Goal: Learn about a topic

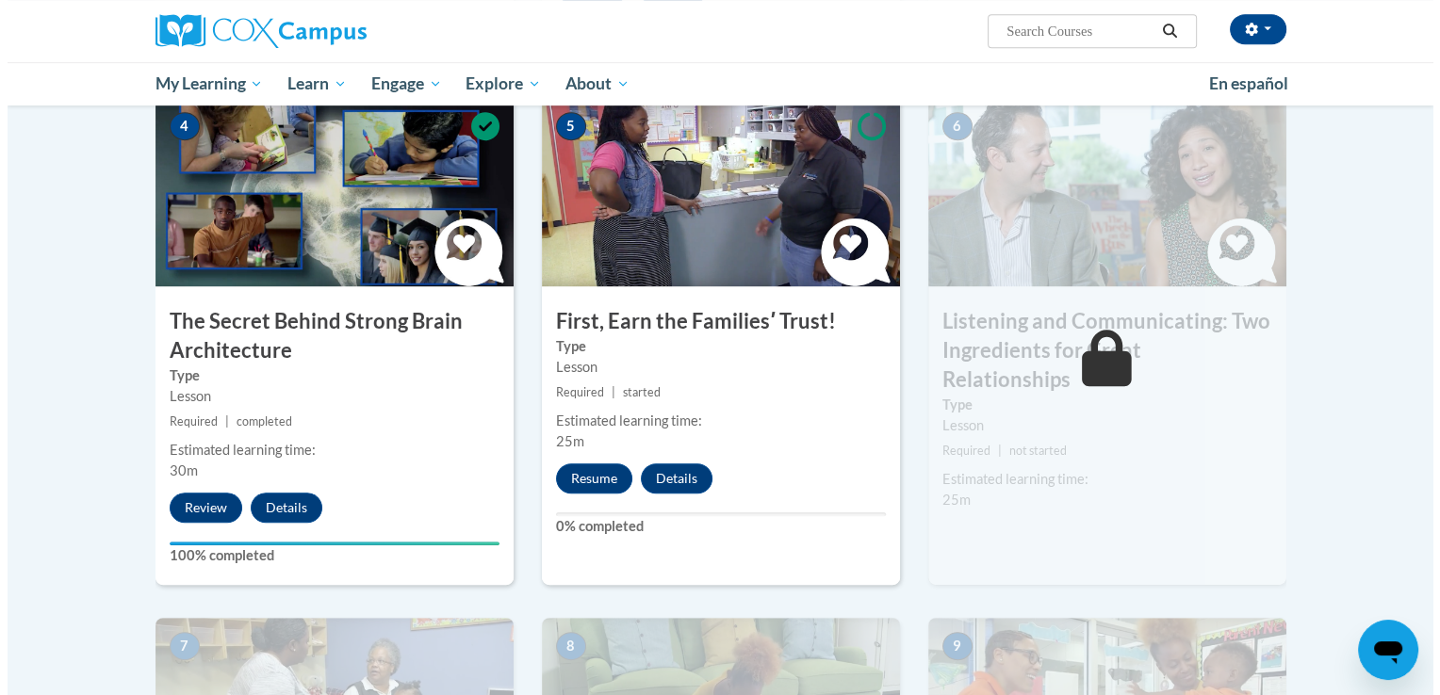
scroll to position [944, 0]
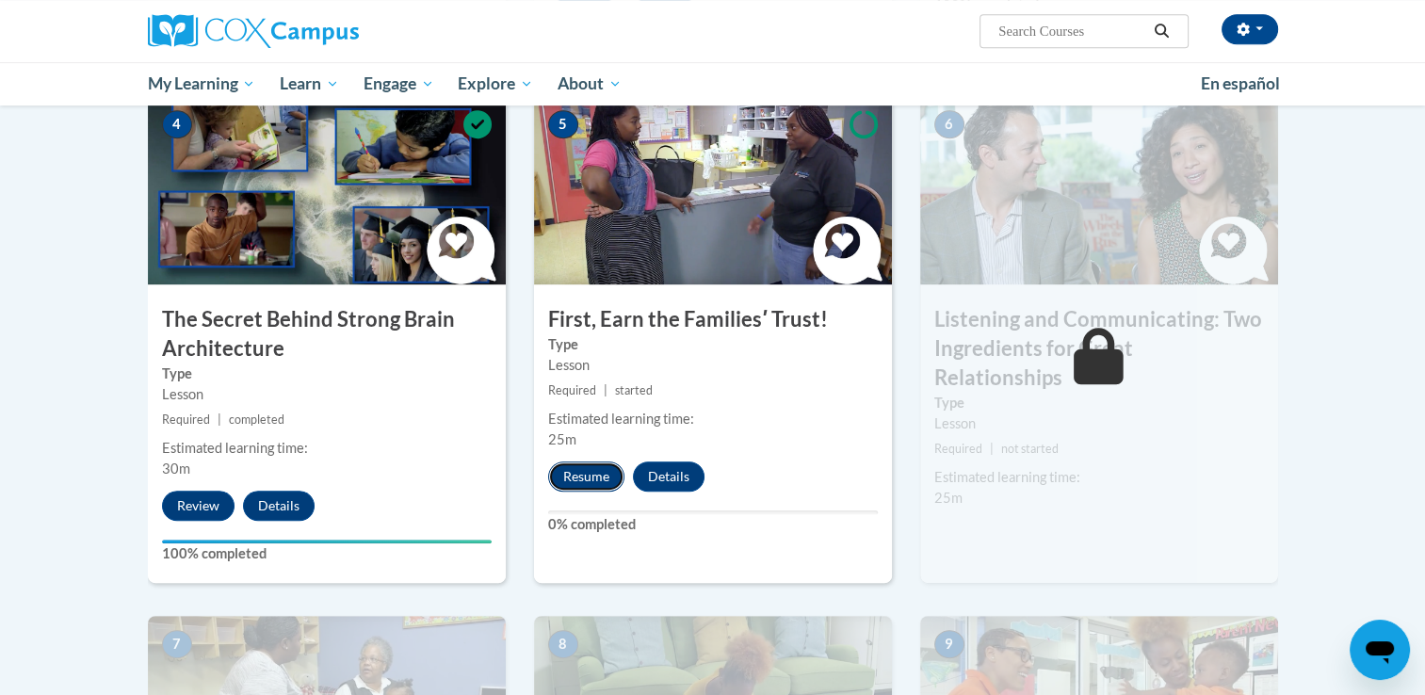
click at [563, 471] on button "Resume" at bounding box center [586, 477] width 76 height 30
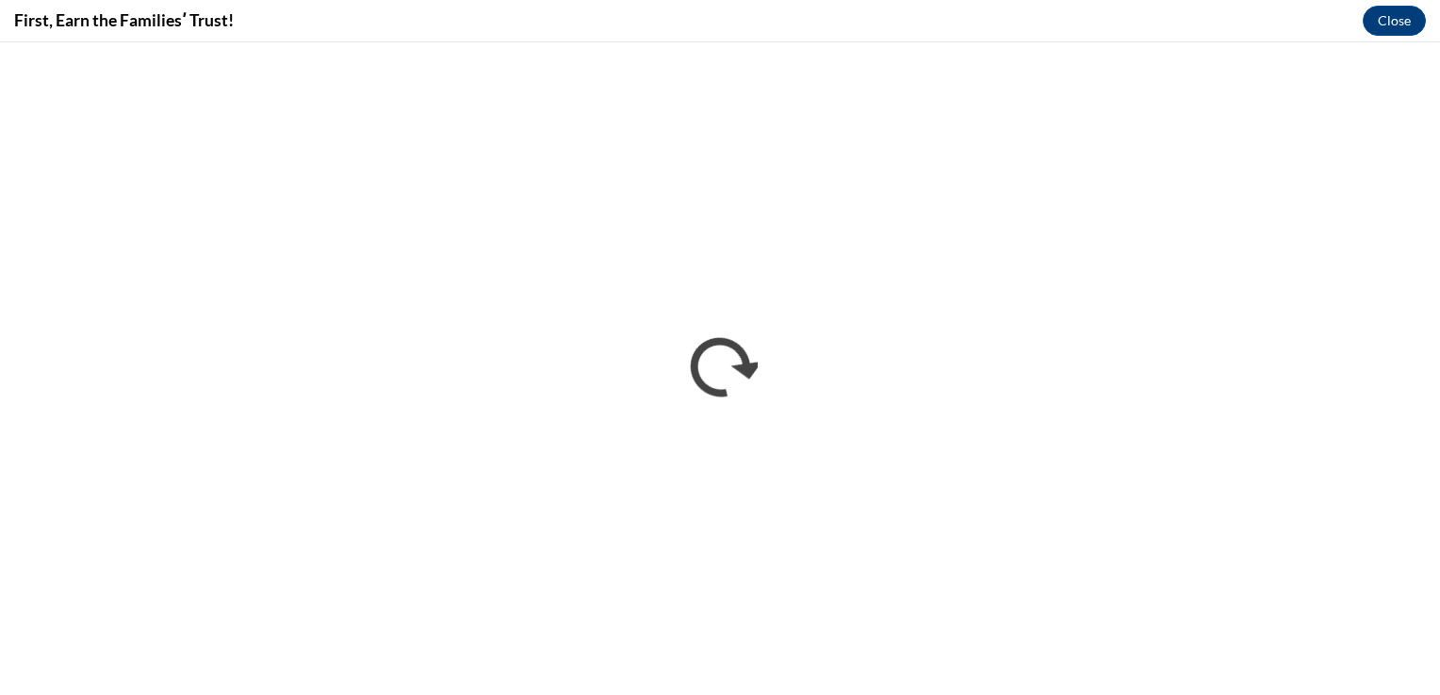
scroll to position [0, 0]
